Goal: Information Seeking & Learning: Learn about a topic

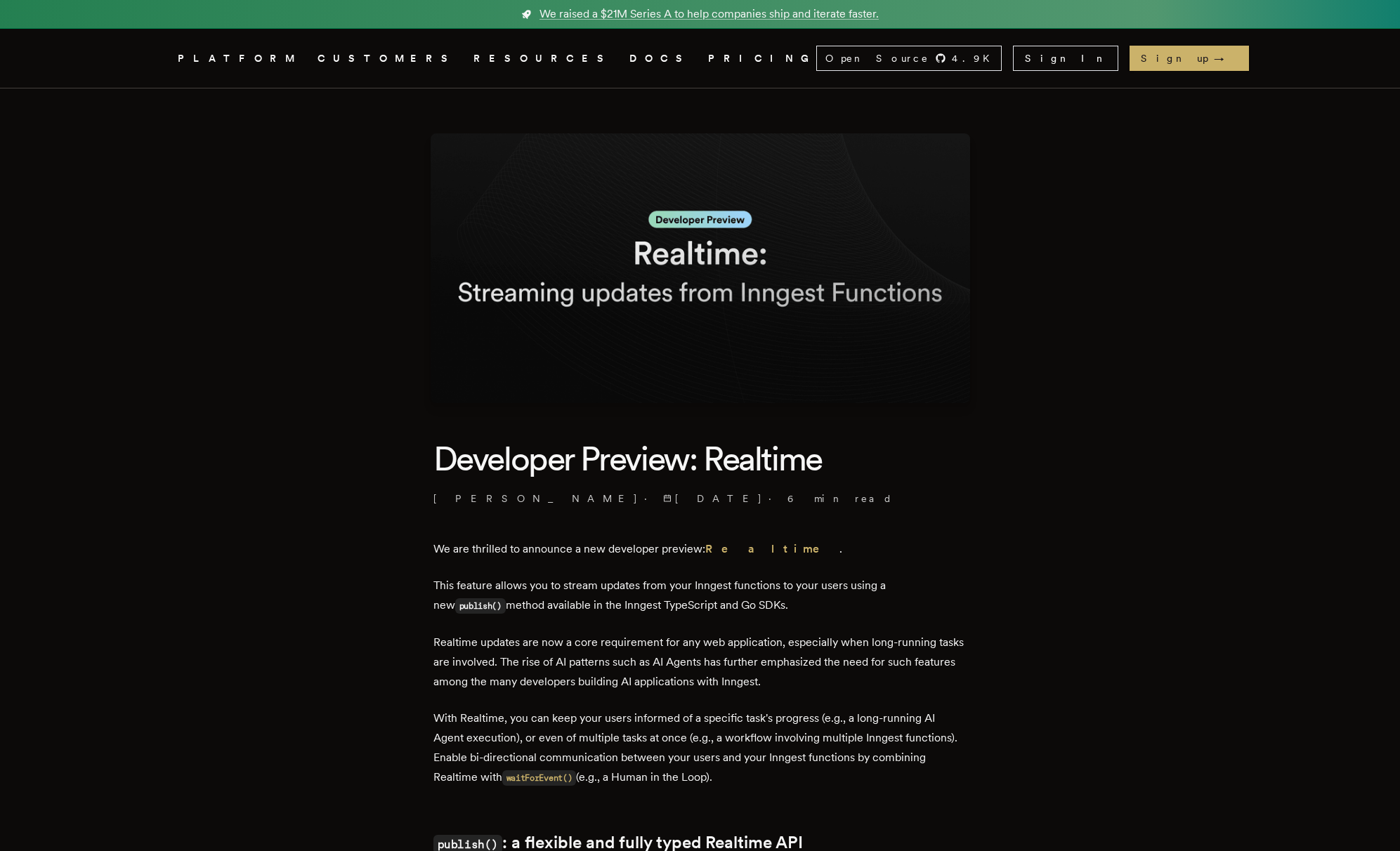
scroll to position [2486, 0]
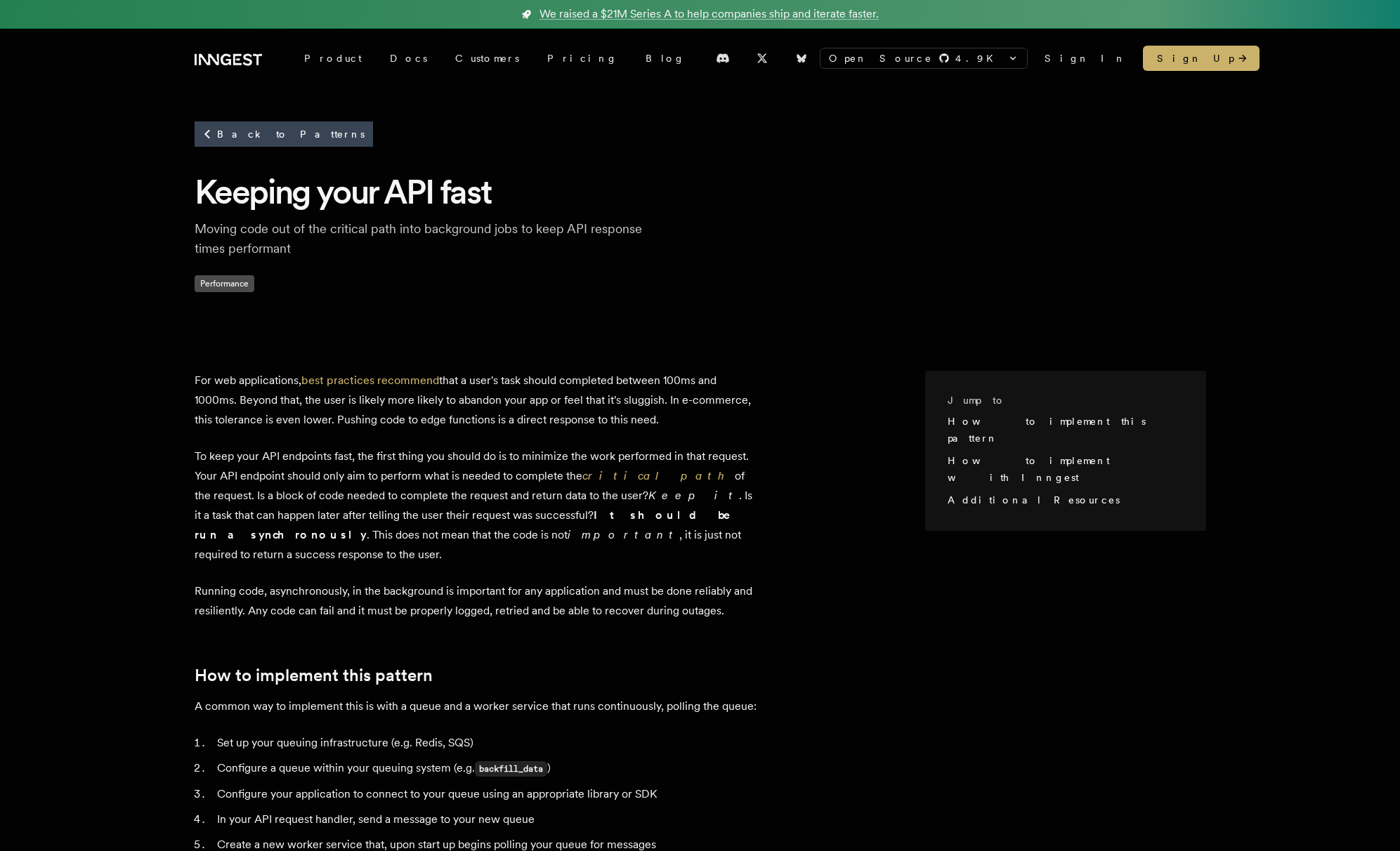
click at [663, 581] on p "Running code, asynchronously, in the background is important for any applicatio…" at bounding box center [475, 601] width 562 height 40
